Goal: Task Accomplishment & Management: Manage account settings

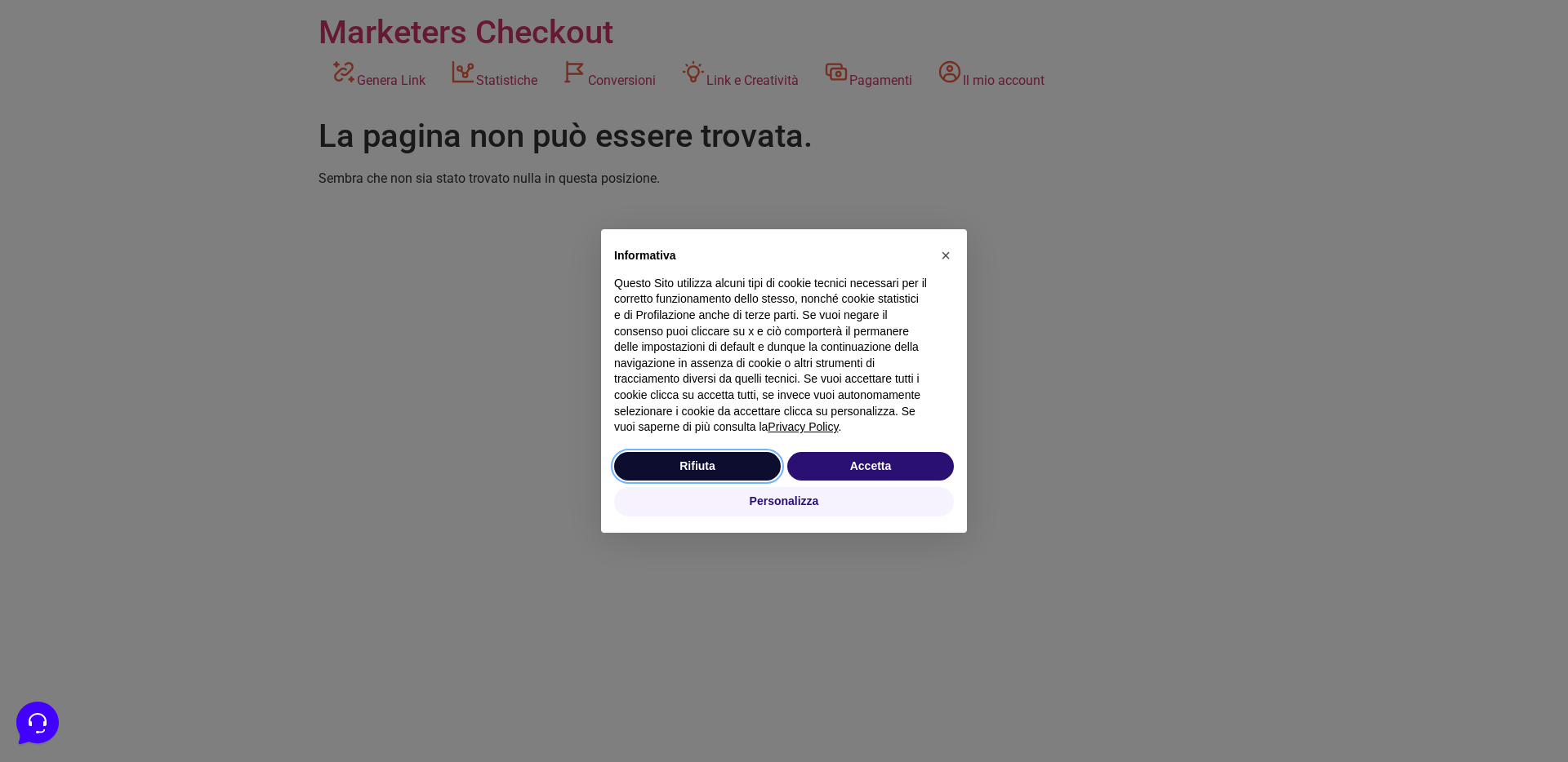
click at [737, 474] on button "Rifiuta" at bounding box center [698, 466] width 167 height 29
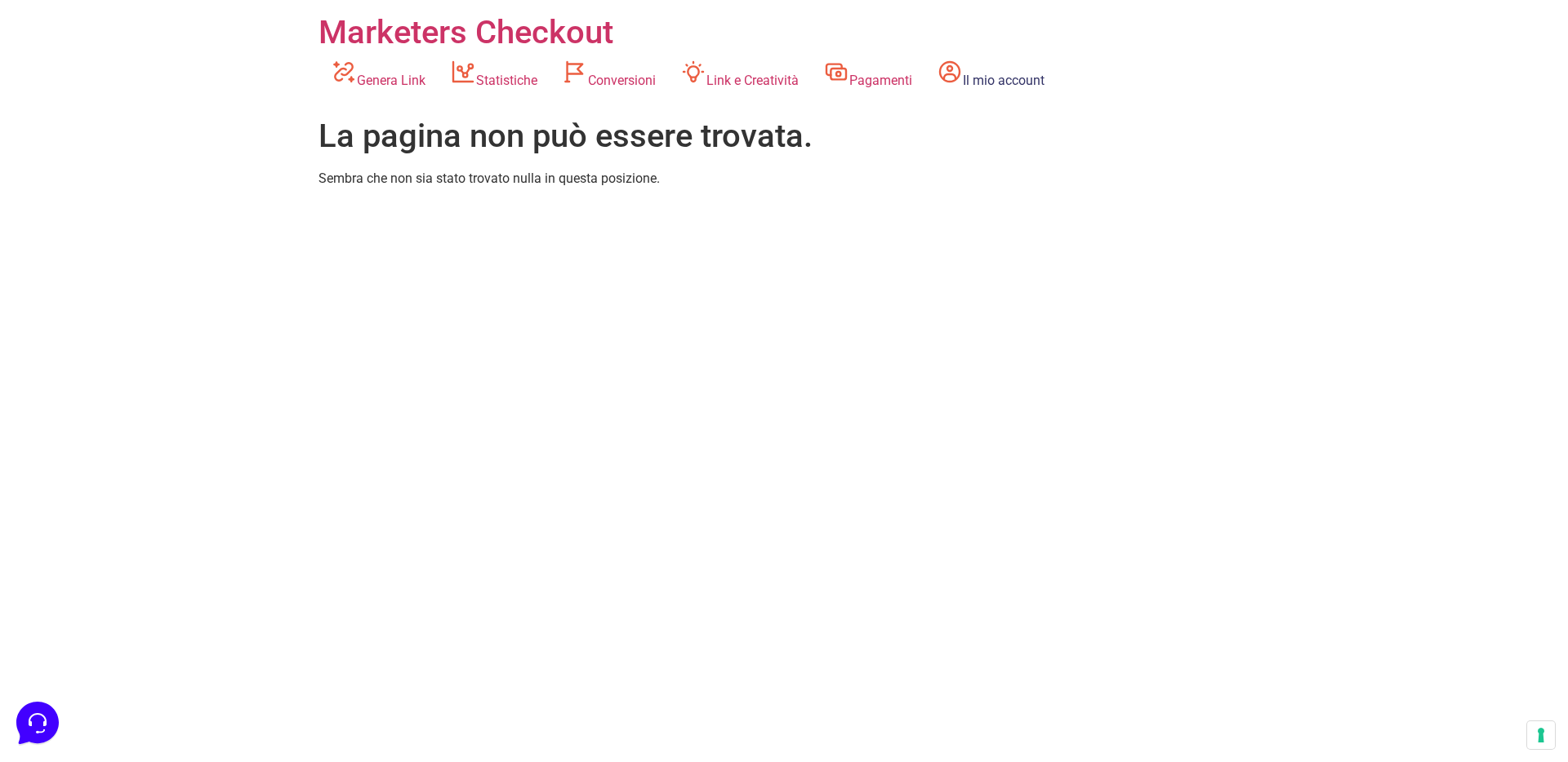
click at [995, 59] on link "Il mio account" at bounding box center [990, 74] width 132 height 45
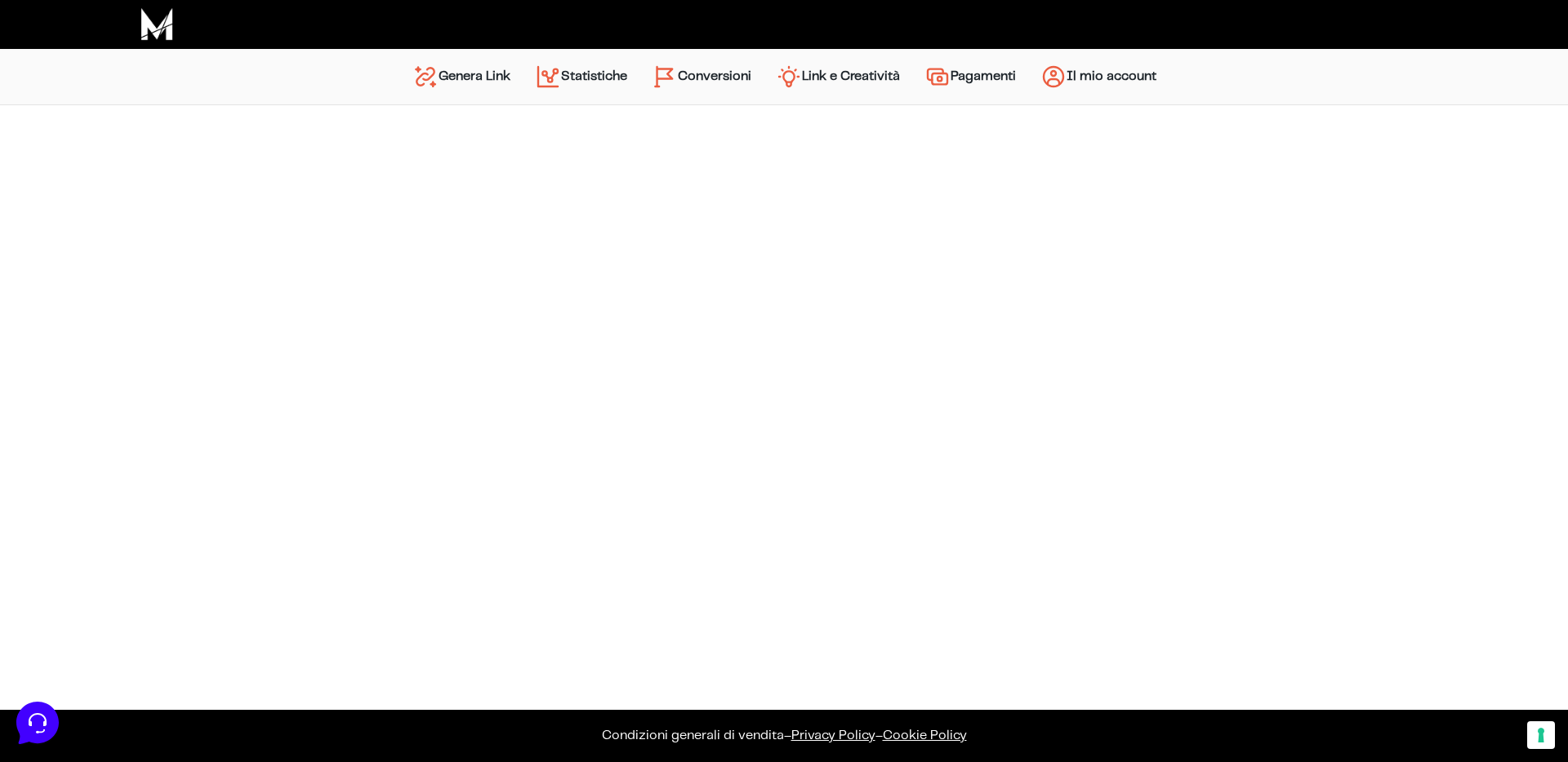
click at [1096, 81] on link "Il mio account" at bounding box center [1098, 76] width 140 height 39
